Goal: Task Accomplishment & Management: Complete application form

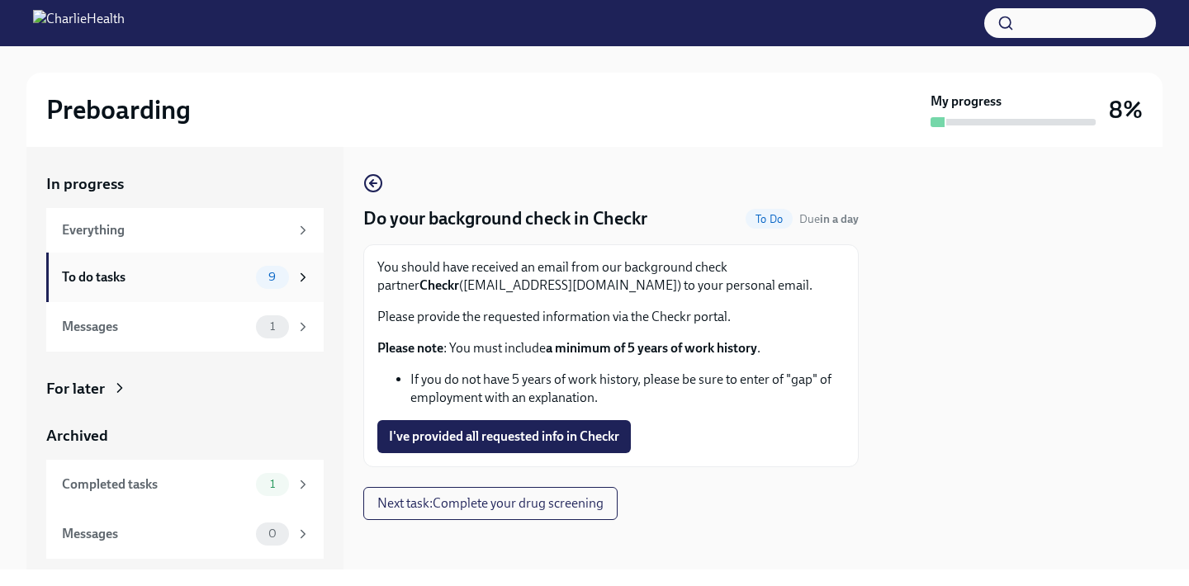
click at [230, 282] on div "To do tasks" at bounding box center [155, 277] width 187 height 18
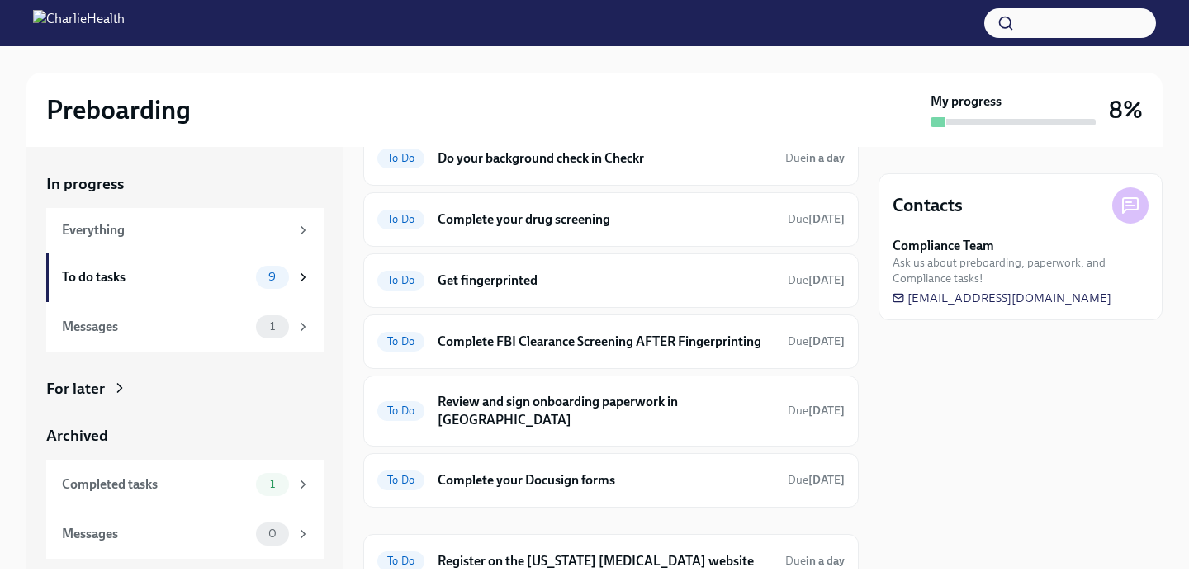
scroll to position [270, 0]
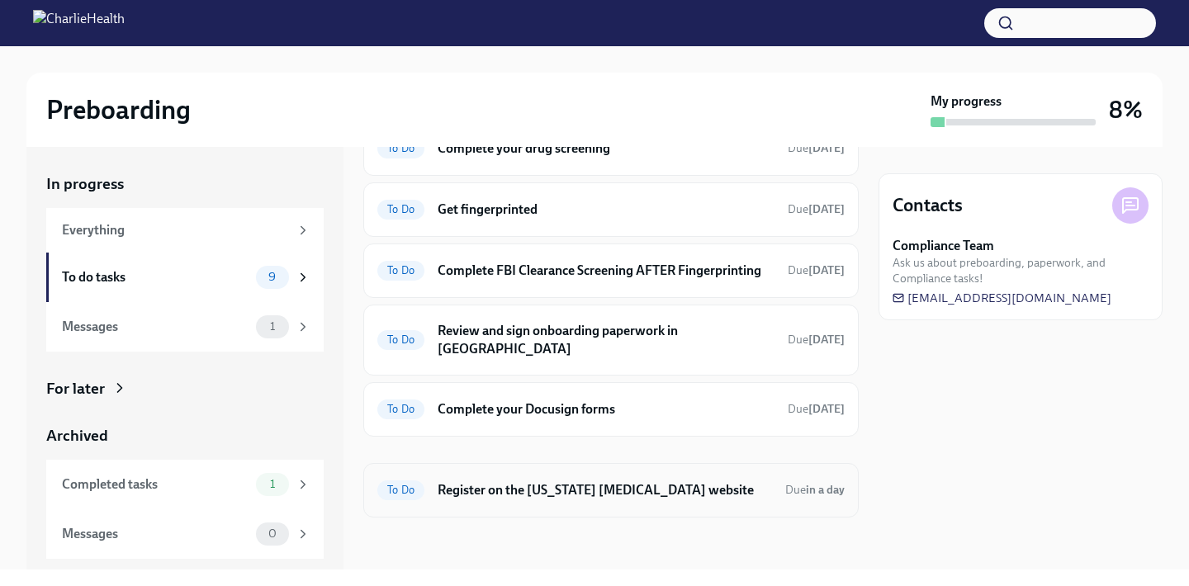
click at [556, 484] on h6 "Register on the [US_STATE] [MEDICAL_DATA] website" at bounding box center [605, 490] width 334 height 18
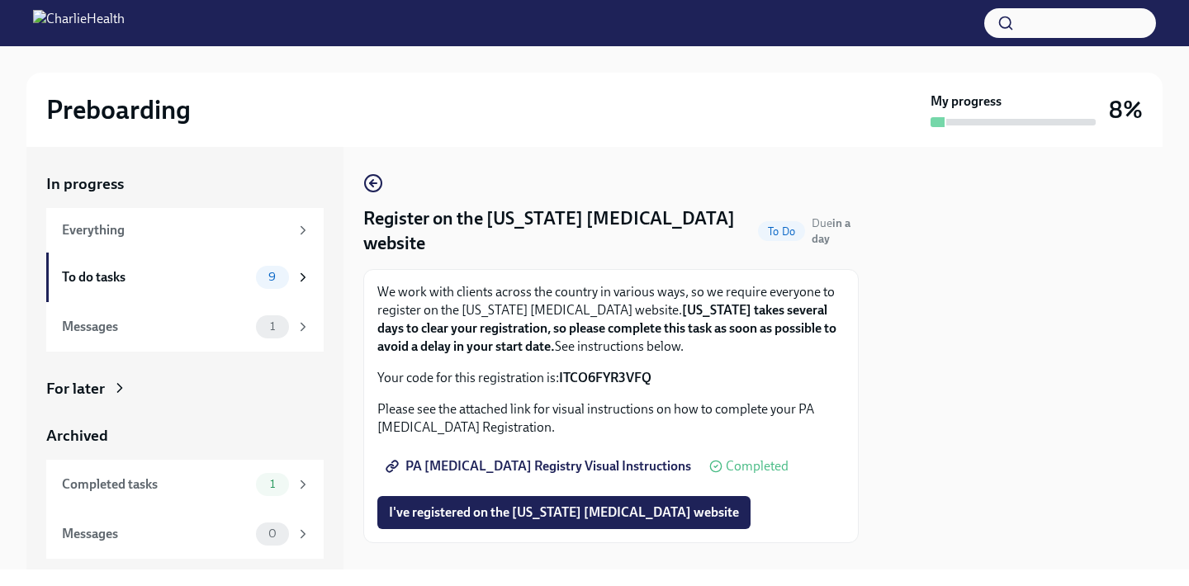
scroll to position [26, 0]
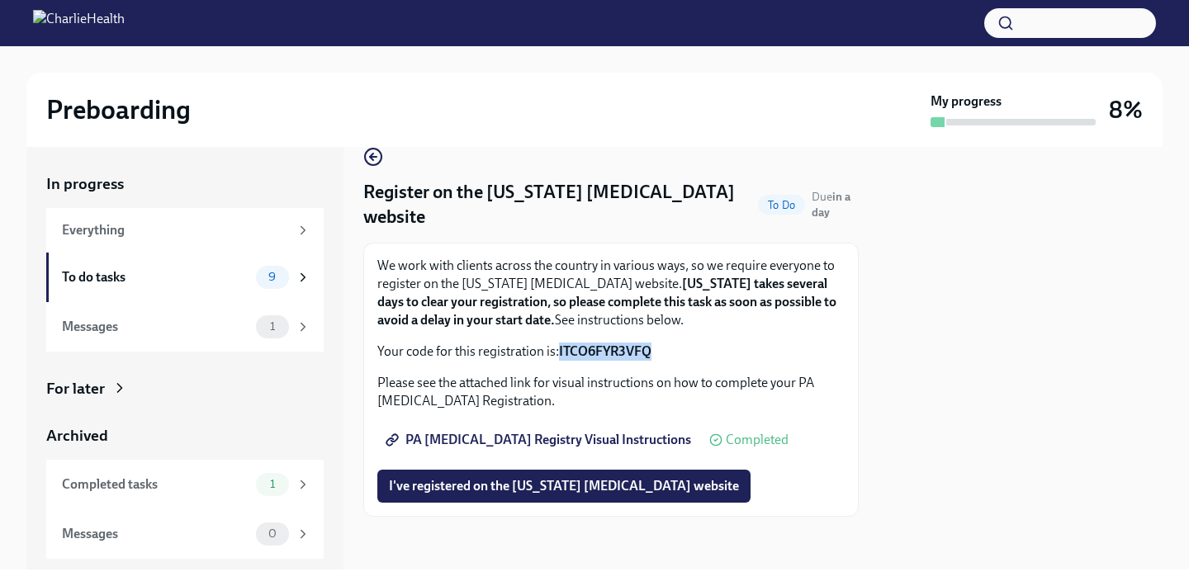
drag, startPoint x: 651, startPoint y: 353, endPoint x: 560, endPoint y: 356, distance: 91.7
click at [560, 355] on strong "ITCO6FYR3VFQ" at bounding box center [605, 351] width 92 height 16
copy strong "ITCO6FYR3VFQ"
click at [666, 484] on span "I've registered on the [US_STATE] [MEDICAL_DATA] website" at bounding box center [564, 486] width 350 height 17
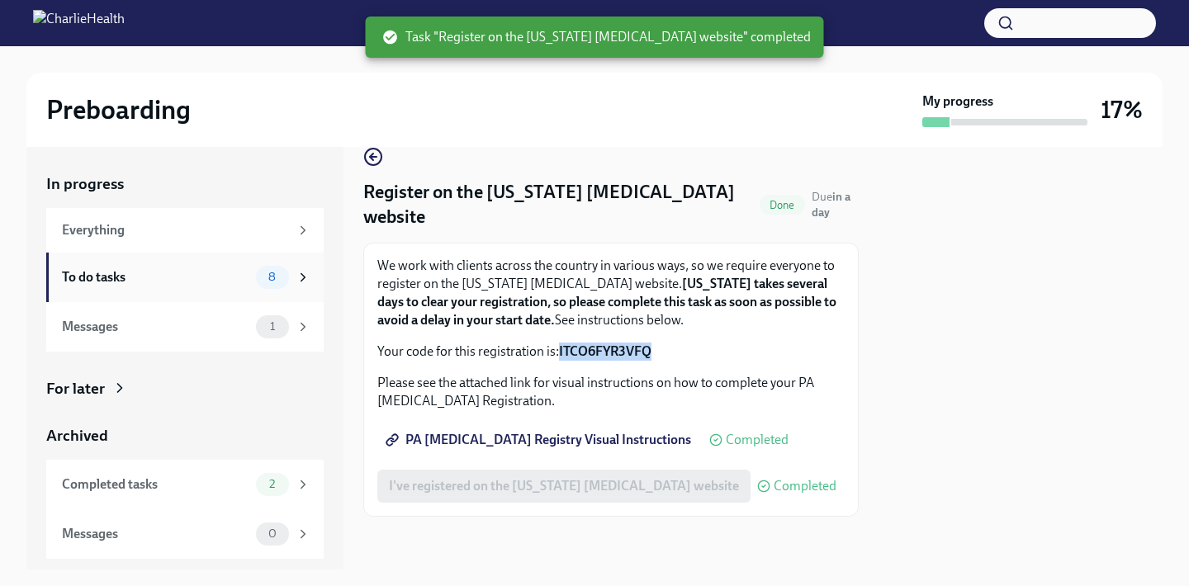
click at [212, 285] on div "To do tasks" at bounding box center [155, 277] width 187 height 18
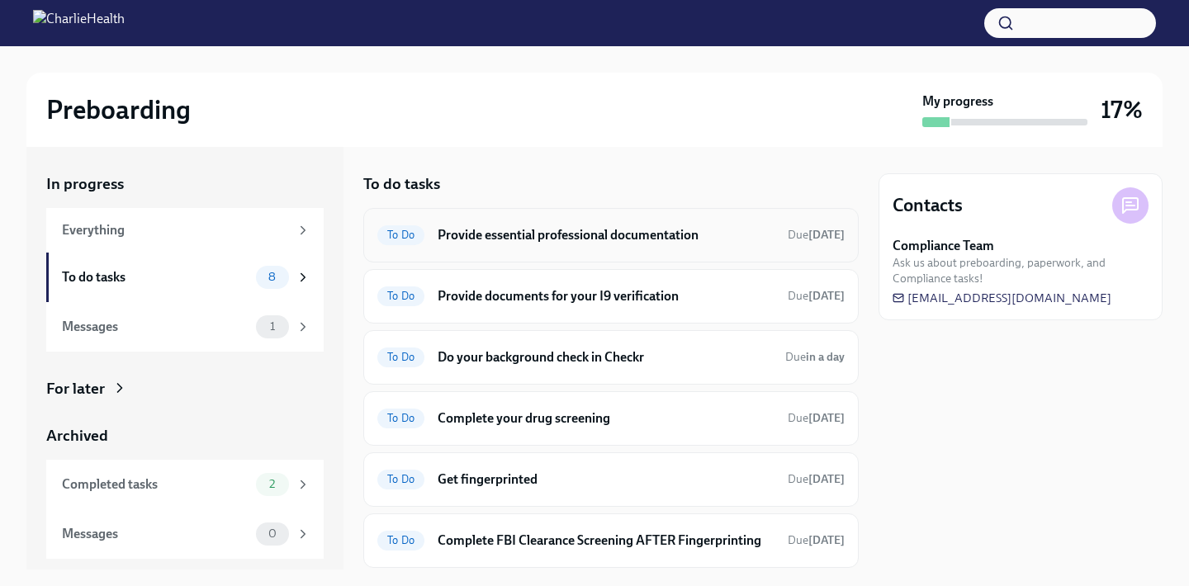
click at [614, 252] on div "To Do Provide essential professional documentation Due [DATE]" at bounding box center [610, 235] width 495 height 54
click at [613, 241] on h6 "Provide essential professional documentation" at bounding box center [606, 235] width 337 height 18
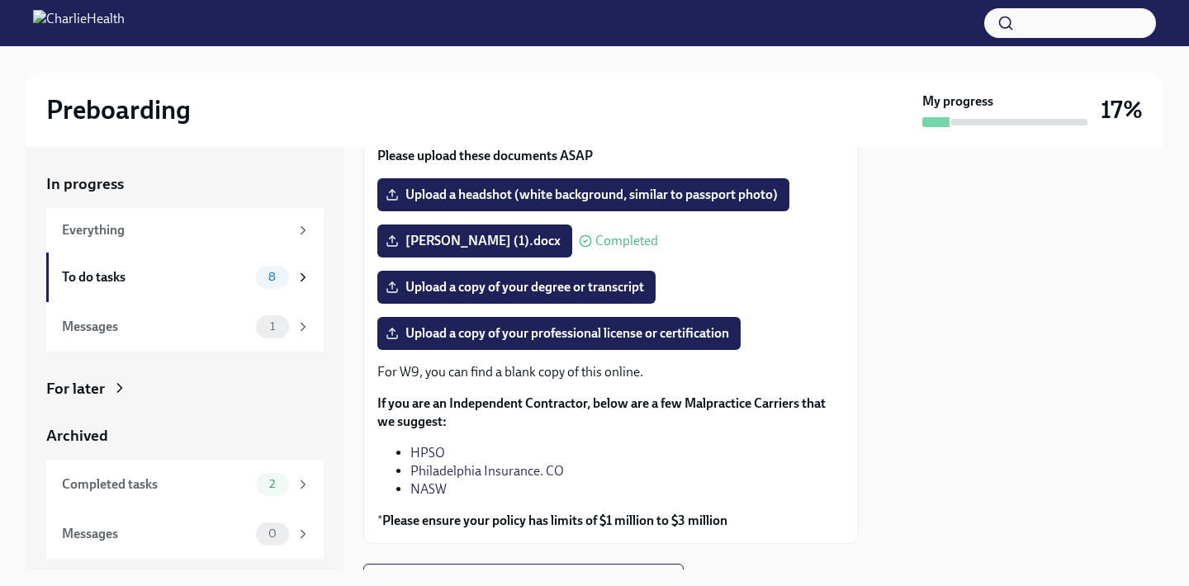
scroll to position [185, 0]
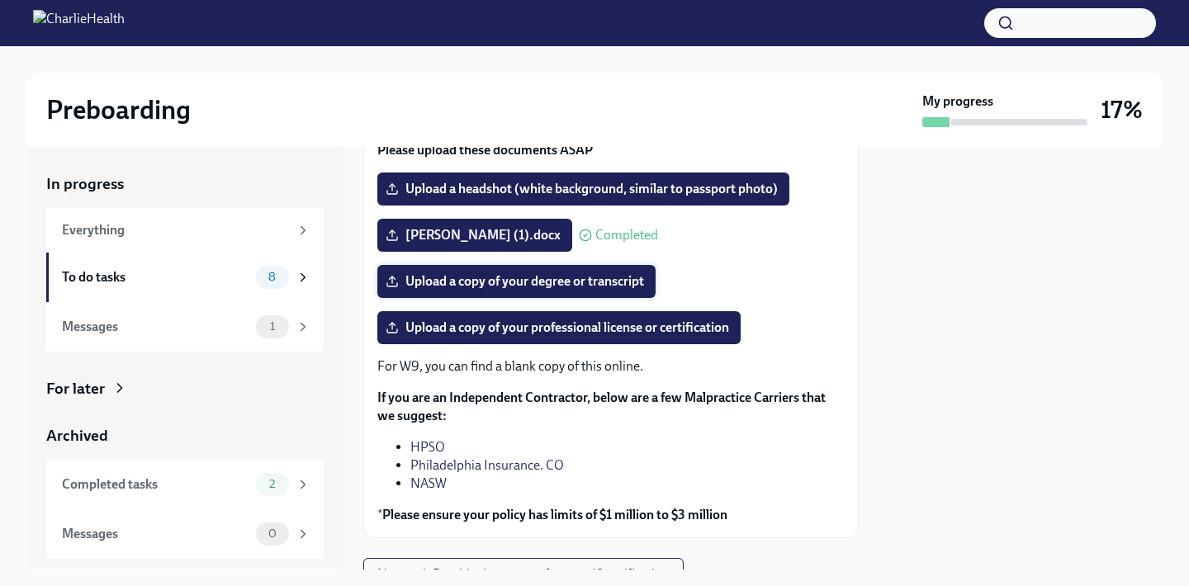
click at [586, 290] on span "Upload a copy of your degree or transcript" at bounding box center [516, 281] width 255 height 17
click at [0, 0] on input "Upload a copy of your degree or transcript" at bounding box center [0, 0] width 0 height 0
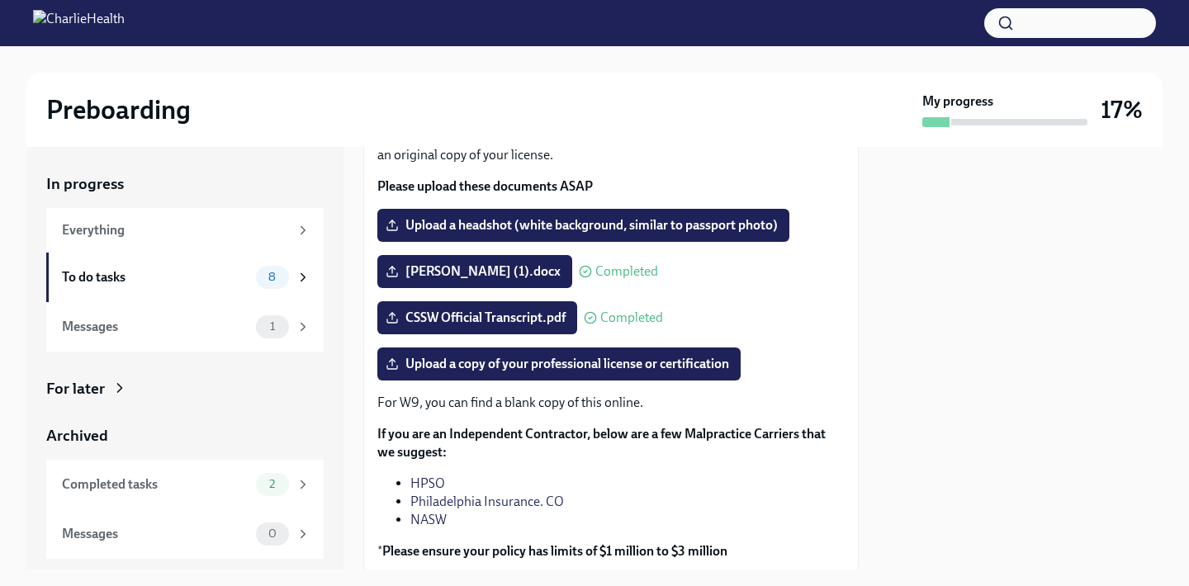
scroll to position [284, 0]
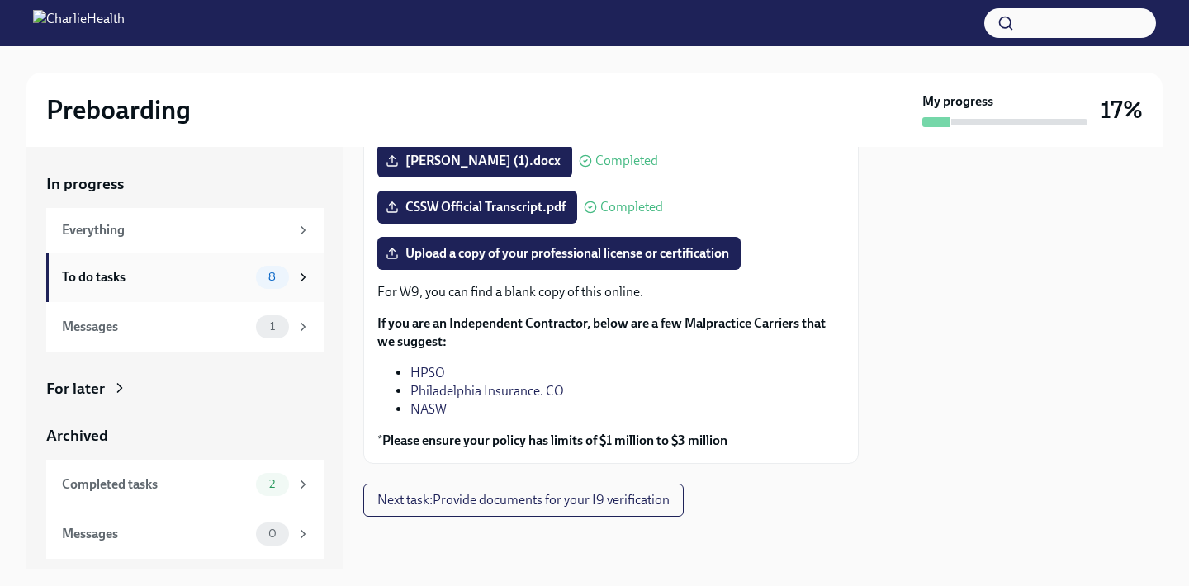
click at [230, 273] on div "To do tasks" at bounding box center [155, 277] width 187 height 18
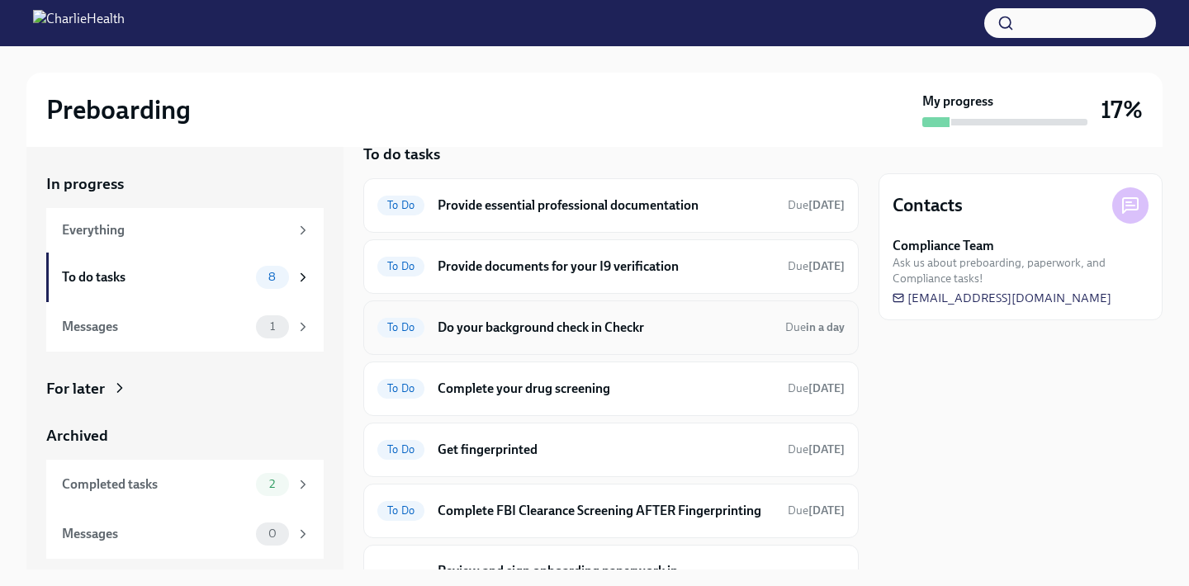
scroll to position [31, 0]
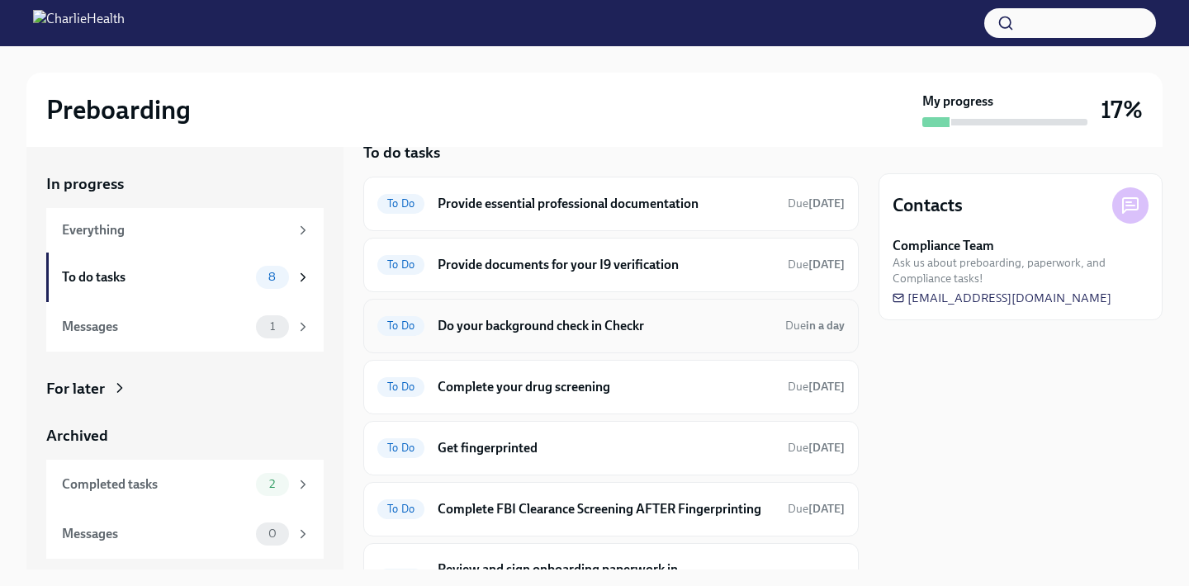
click at [589, 333] on h6 "Do your background check in Checkr" at bounding box center [605, 326] width 334 height 18
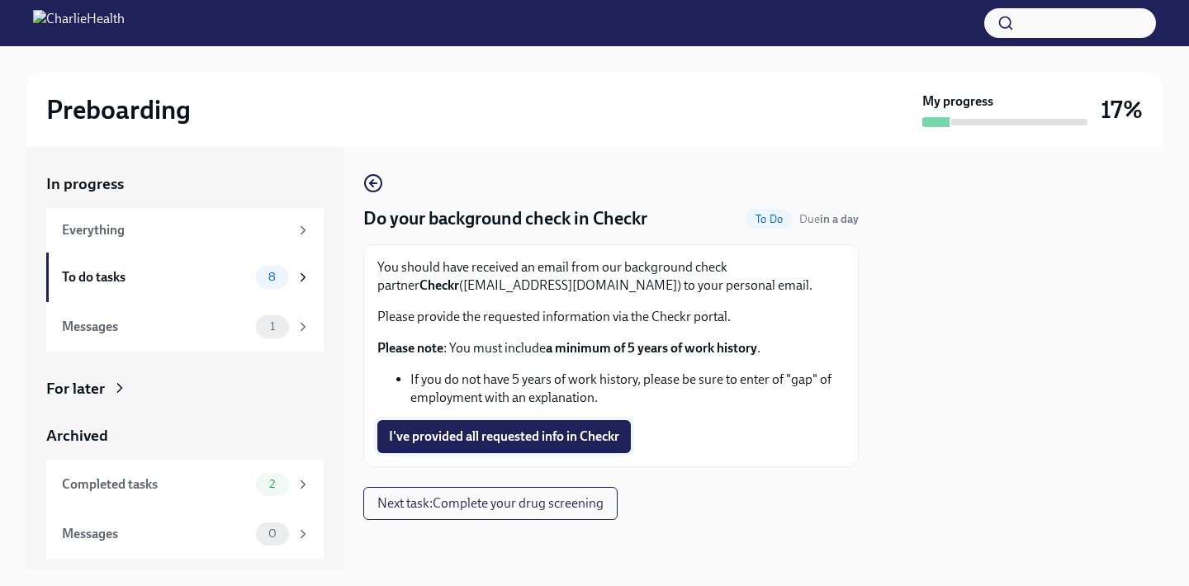
click at [601, 440] on span "I've provided all requested info in Checkr" at bounding box center [504, 437] width 230 height 17
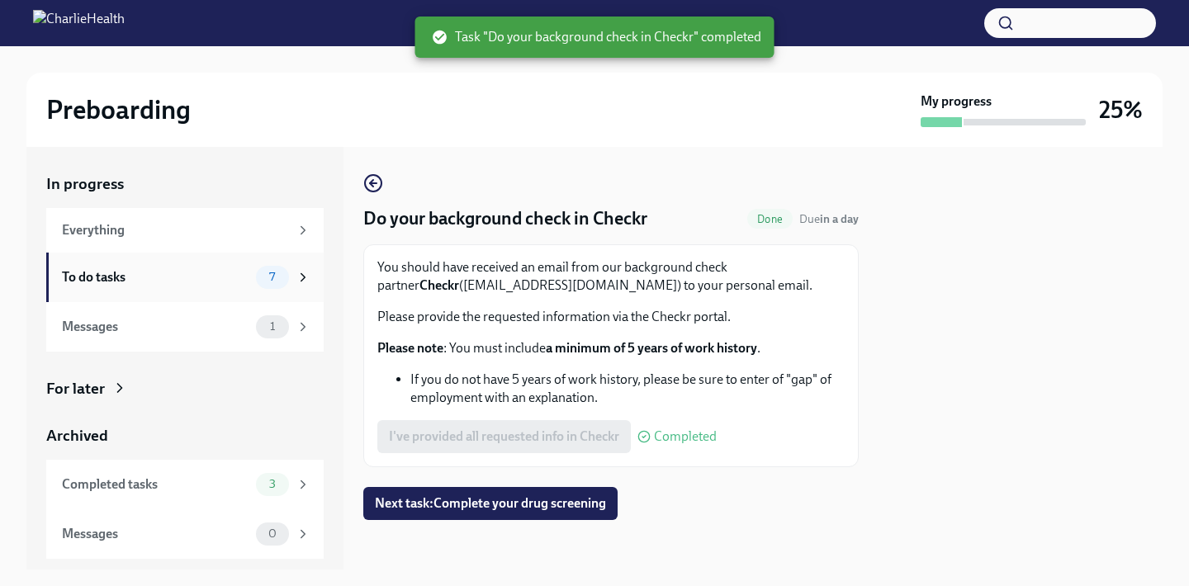
click at [279, 283] on div "7" at bounding box center [272, 277] width 33 height 23
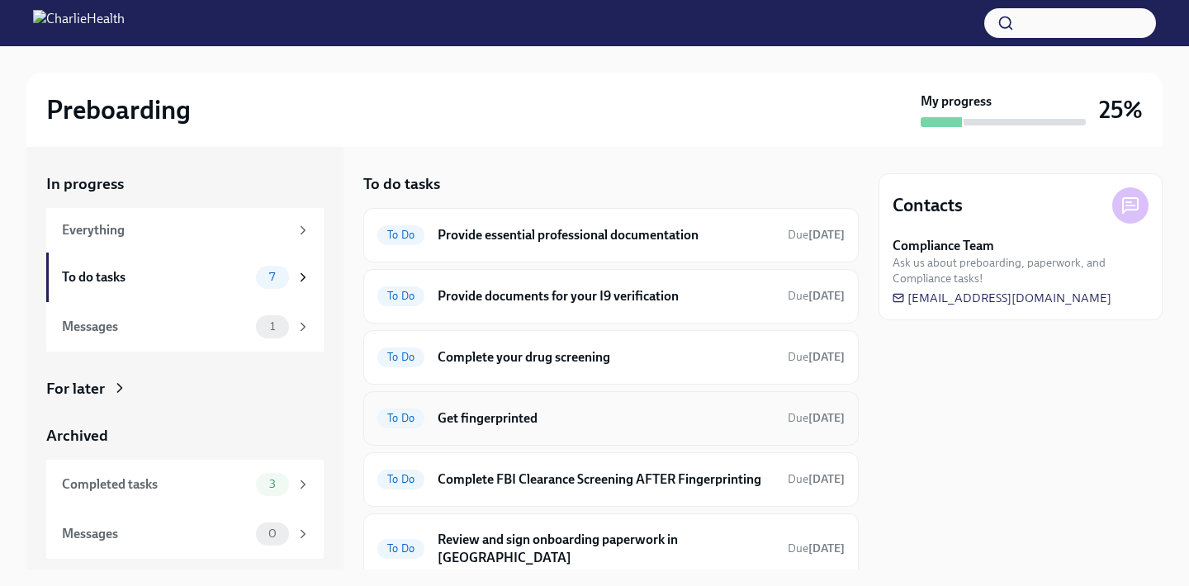
click at [547, 444] on div "To Do Get fingerprinted Due [DATE]" at bounding box center [610, 418] width 495 height 54
click at [548, 429] on div "To Do Get fingerprinted Due [DATE]" at bounding box center [610, 418] width 467 height 26
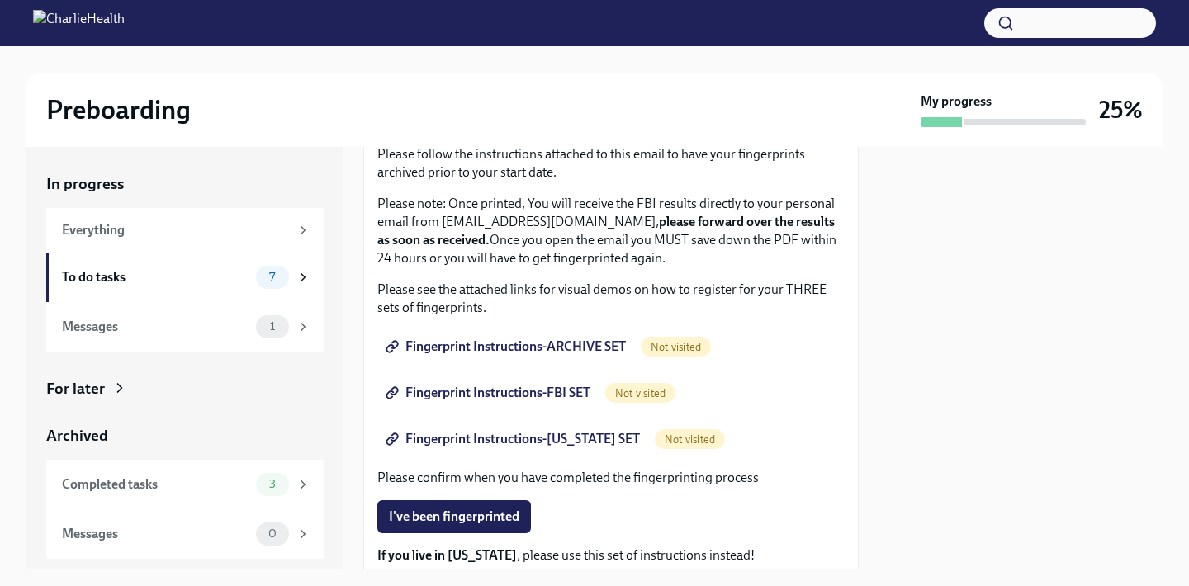
scroll to position [168, 0]
